Goal: Use online tool/utility: Utilize a website feature to perform a specific function

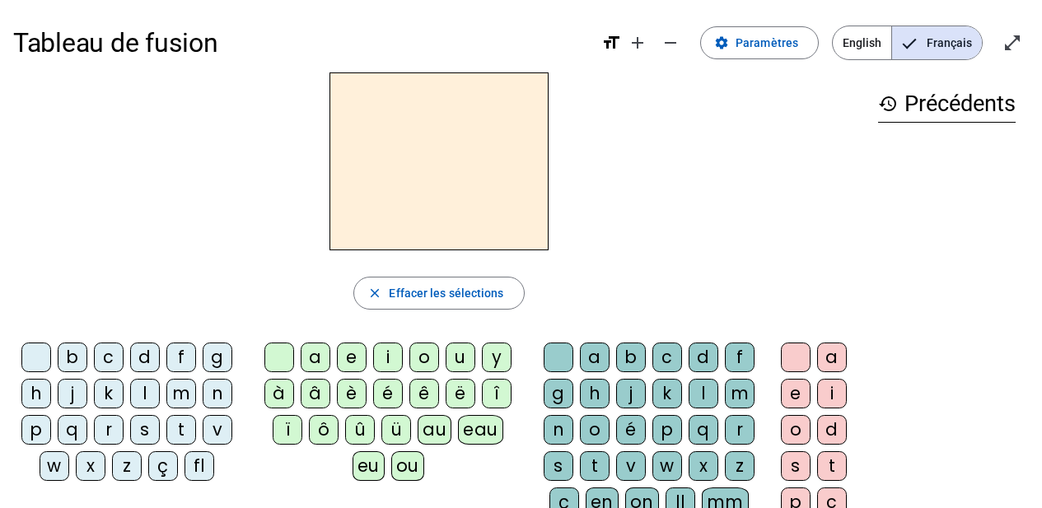
click at [144, 393] on div "l" at bounding box center [145, 394] width 30 height 30
click at [308, 394] on div "â" at bounding box center [316, 394] width 30 height 30
drag, startPoint x: 901, startPoint y: 255, endPoint x: 632, endPoint y: 251, distance: 269.4
click at [671, 203] on div "lâ" at bounding box center [439, 161] width 852 height 178
click at [309, 355] on div "a" at bounding box center [316, 358] width 30 height 30
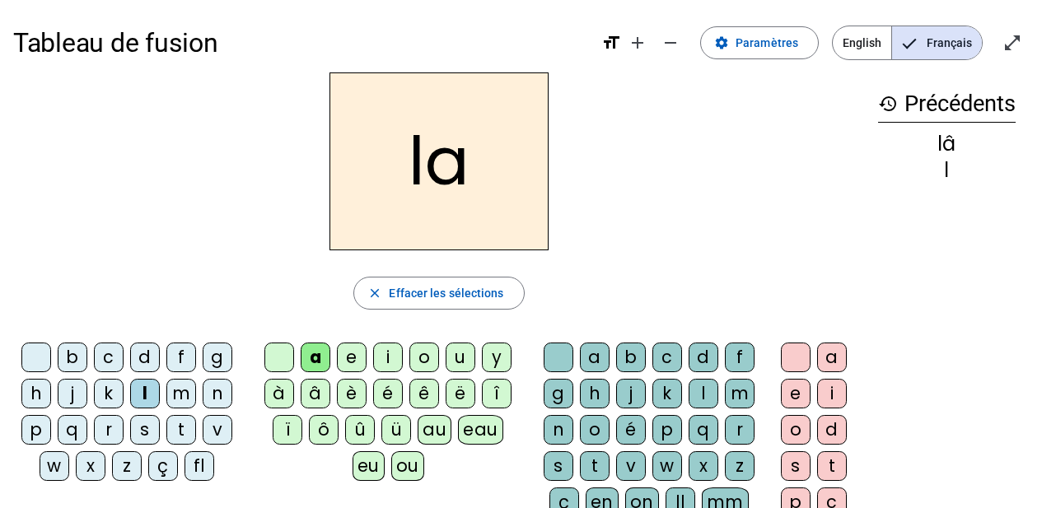
click at [392, 365] on div "i" at bounding box center [388, 358] width 30 height 30
click at [355, 357] on div "e" at bounding box center [352, 358] width 30 height 30
click at [315, 359] on div "a" at bounding box center [316, 358] width 30 height 30
click at [363, 362] on div "e" at bounding box center [352, 358] width 30 height 30
click at [456, 368] on div "u" at bounding box center [461, 358] width 30 height 30
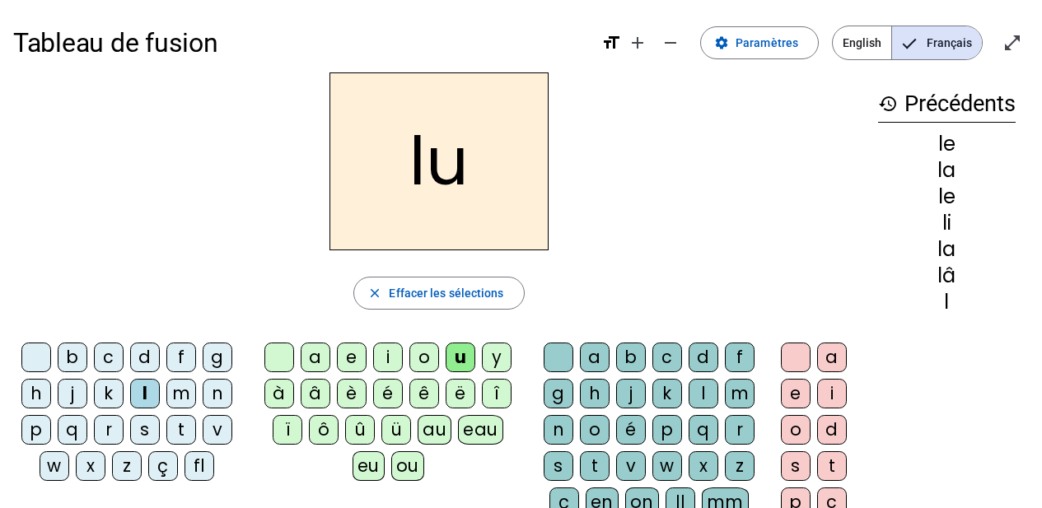
click at [160, 441] on letter-bubble "s" at bounding box center [148, 433] width 36 height 36
click at [180, 436] on div "t" at bounding box center [181, 430] width 30 height 30
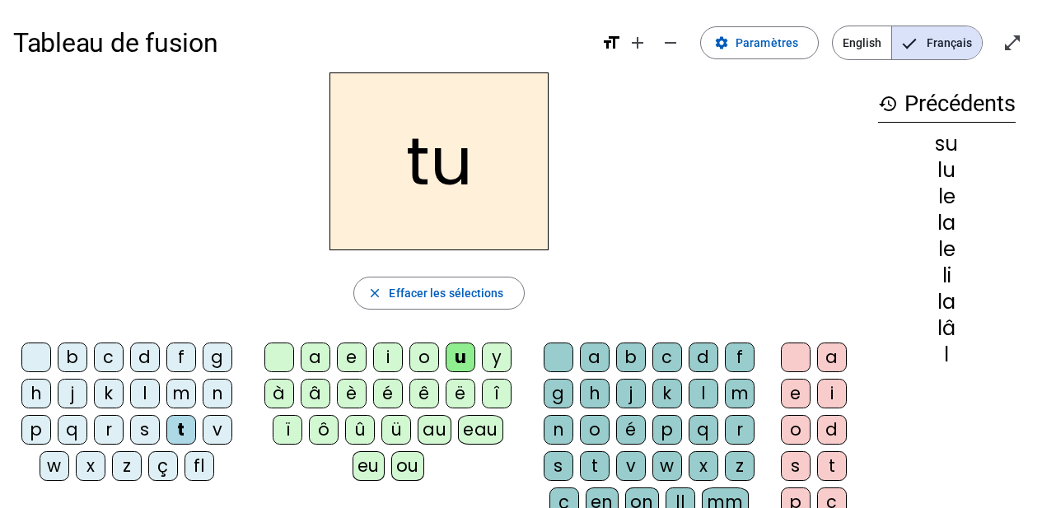
click at [352, 362] on div "e" at bounding box center [352, 358] width 30 height 30
click at [316, 362] on div "a" at bounding box center [316, 358] width 30 height 30
